Goal: Find specific page/section: Find specific page/section

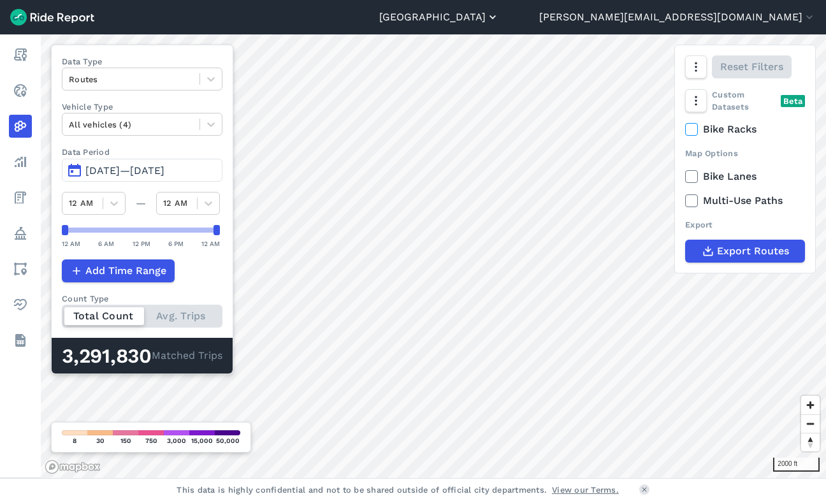
click at [499, 19] on button "[GEOGRAPHIC_DATA]" at bounding box center [439, 17] width 120 height 15
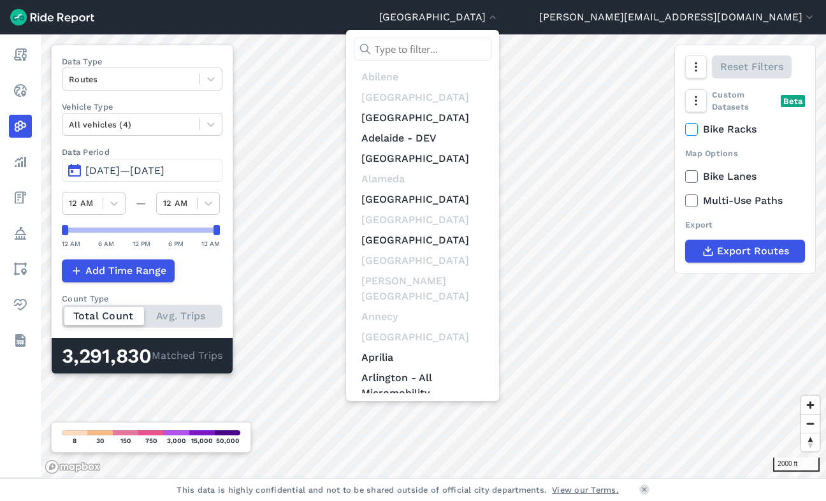
click at [492, 47] on input "text" at bounding box center [423, 49] width 138 height 23
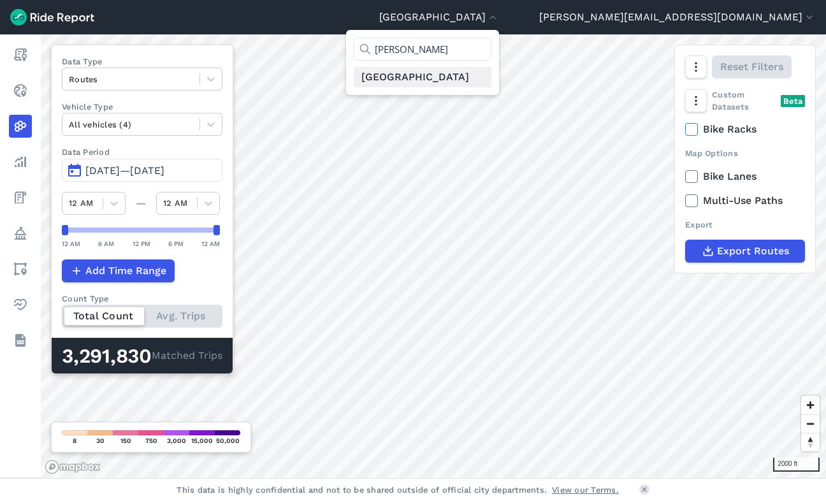
type input "[PERSON_NAME]"
click at [492, 77] on link "[GEOGRAPHIC_DATA]" at bounding box center [423, 77] width 138 height 20
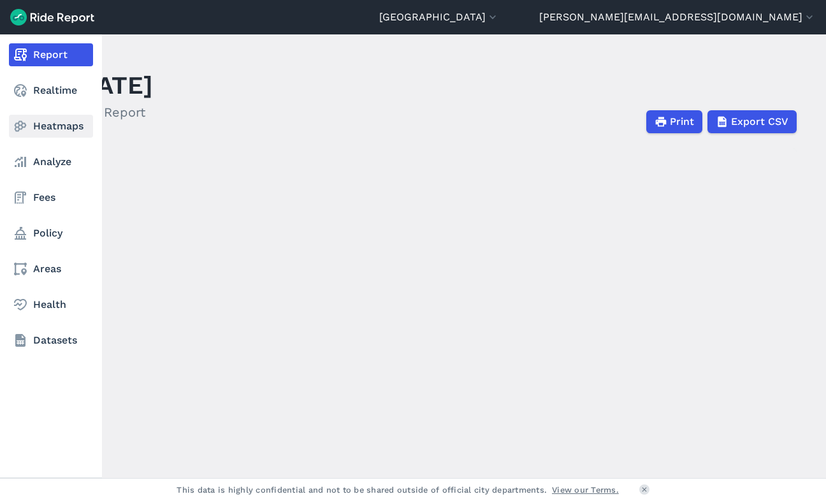
click at [48, 127] on link "Heatmaps" at bounding box center [51, 126] width 84 height 23
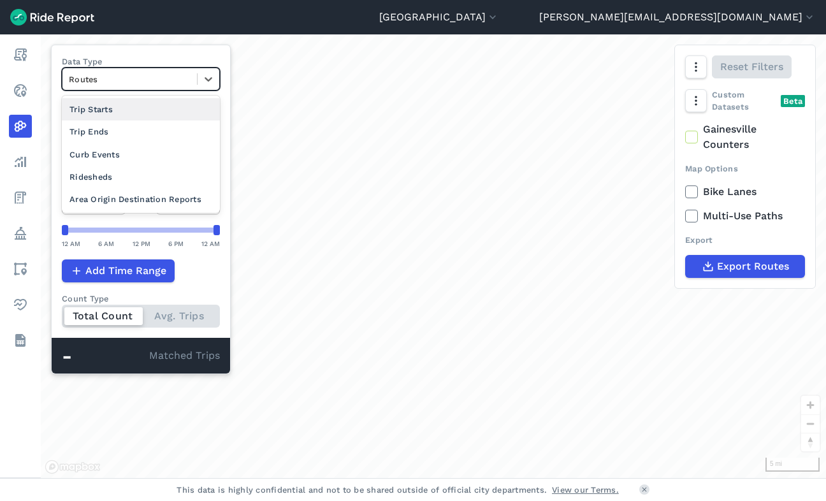
click at [173, 83] on div at bounding box center [130, 79] width 122 height 15
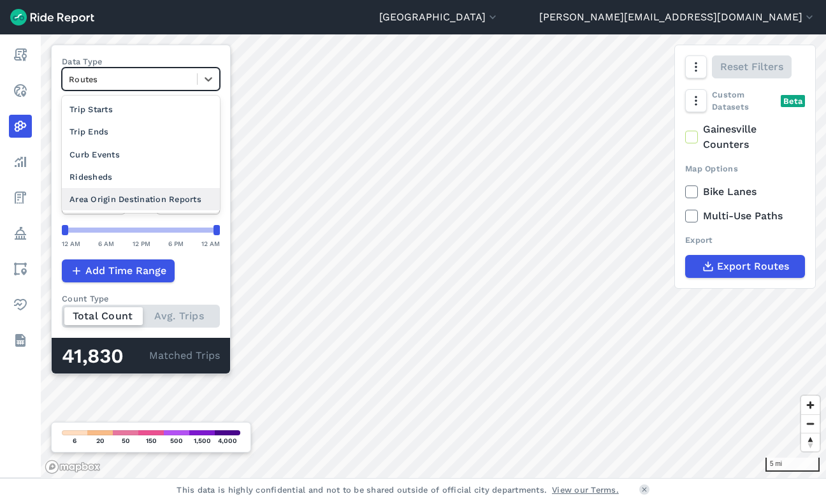
click at [155, 194] on div "Area Origin Destination Reports" at bounding box center [141, 199] width 158 height 22
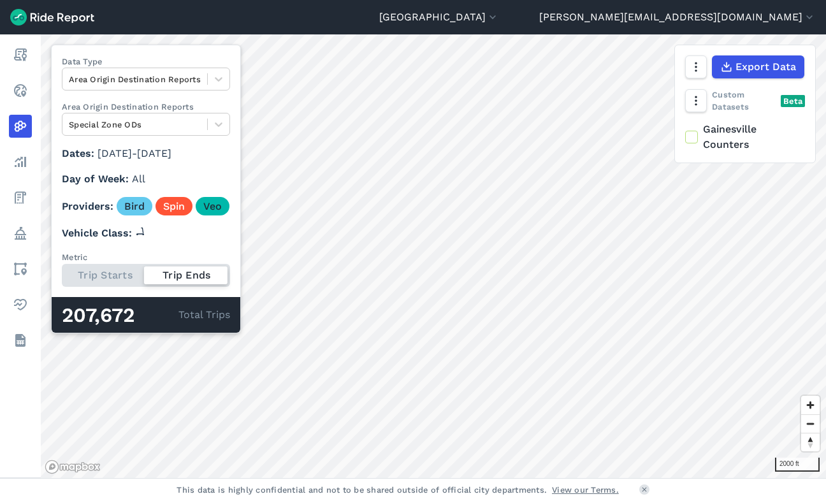
click at [112, 272] on div "Trip Starts Trip Ends" at bounding box center [146, 275] width 168 height 23
click at [62, 272] on input "Metric Trip Starts Trip Ends" at bounding box center [62, 268] width 0 height 8
